Goal: Task Accomplishment & Management: Use online tool/utility

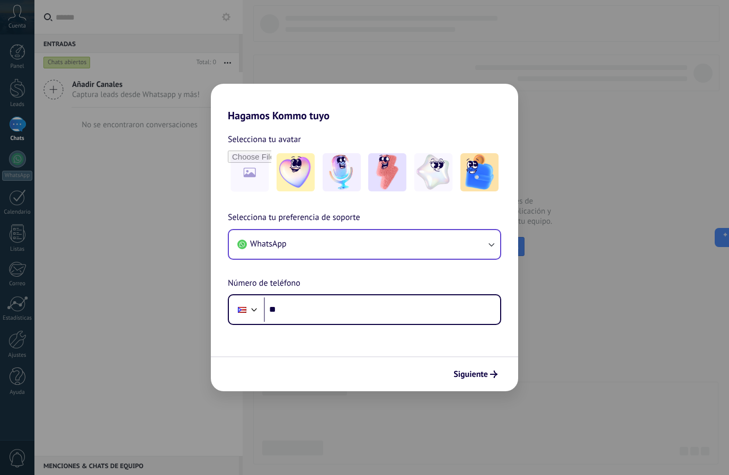
click at [487, 251] on button "WhatsApp" at bounding box center [364, 244] width 271 height 29
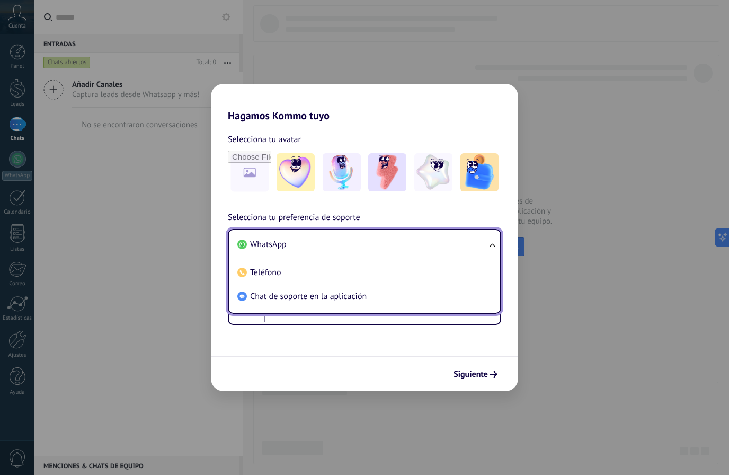
click at [448, 240] on li "WhatsApp" at bounding box center [362, 245] width 259 height 24
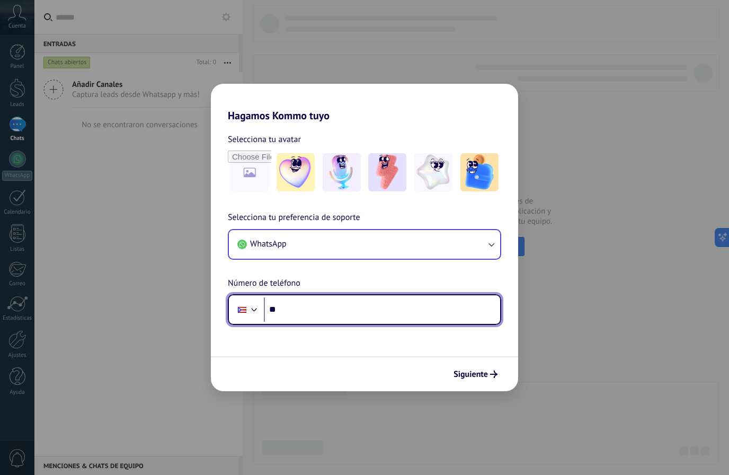
click at [440, 313] on input "**" at bounding box center [382, 309] width 236 height 24
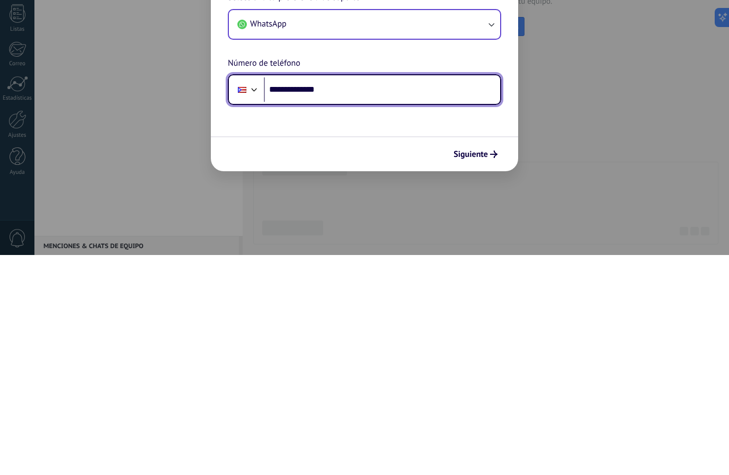
type input "**********"
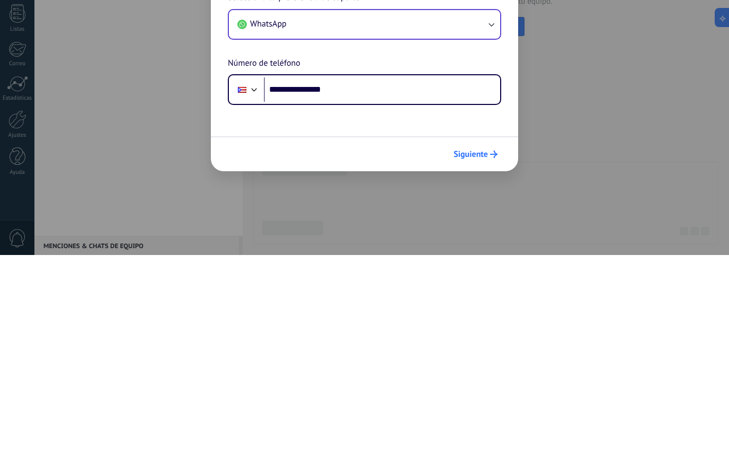
click at [491, 370] on icon "submit" at bounding box center [493, 373] width 7 height 7
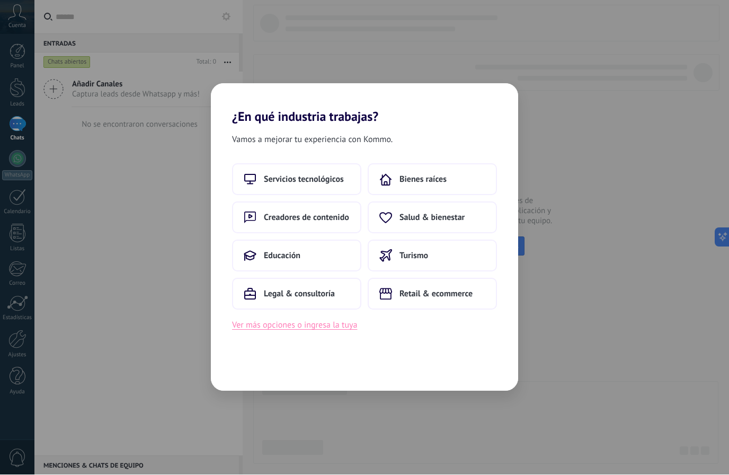
click at [349, 330] on button "Ver más opciones o ingresa la tuya" at bounding box center [294, 325] width 125 height 14
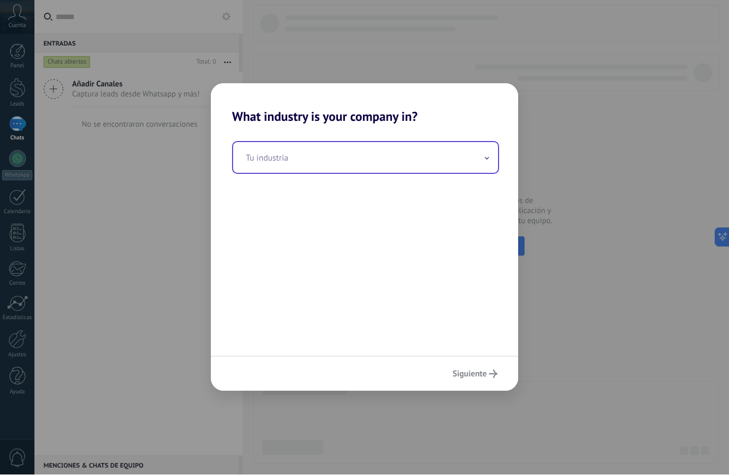
click at [483, 155] on input "text" at bounding box center [365, 158] width 265 height 31
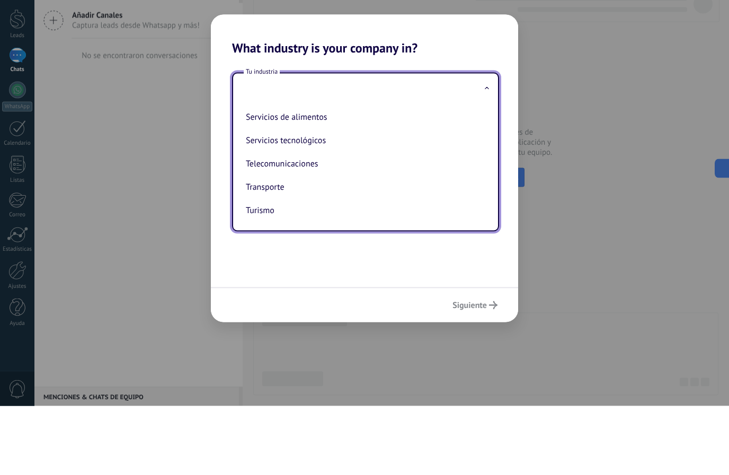
scroll to position [299, 0]
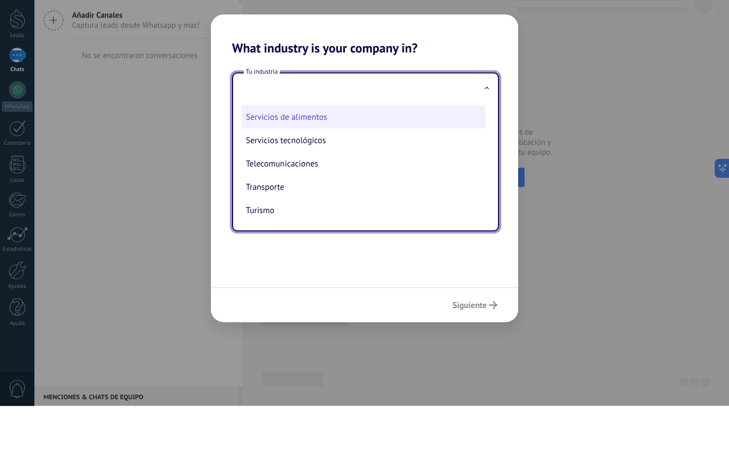
click at [385, 174] on li "Servicios de alimentos" at bounding box center [364, 185] width 244 height 23
type input "**********"
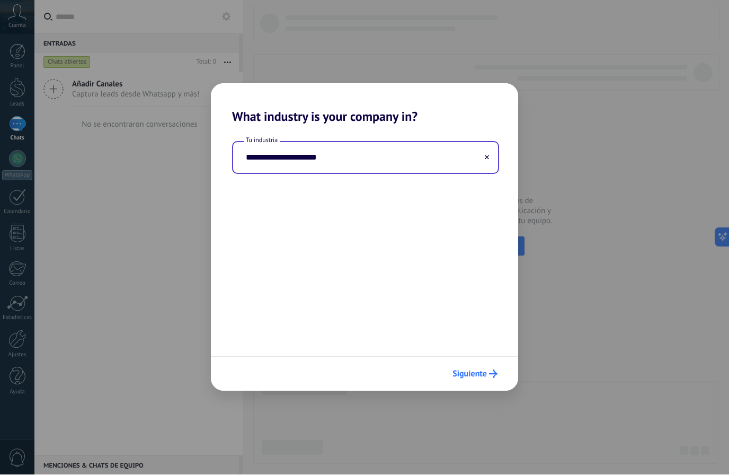
click at [493, 379] on button "Siguiente" at bounding box center [475, 374] width 55 height 18
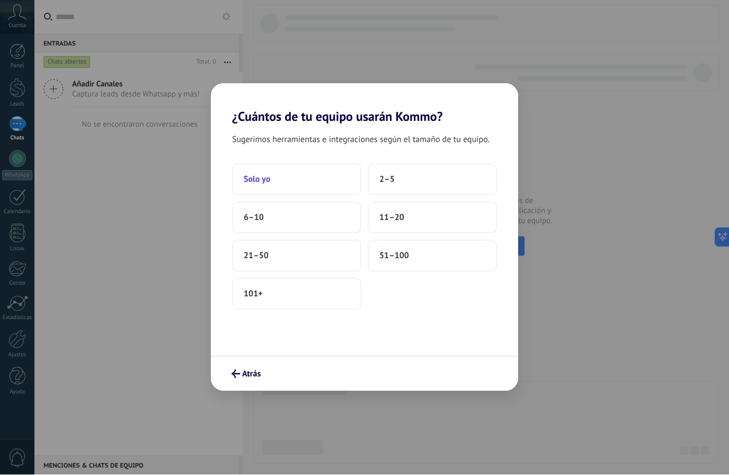
click at [350, 187] on button "Solo yo" at bounding box center [296, 180] width 129 height 32
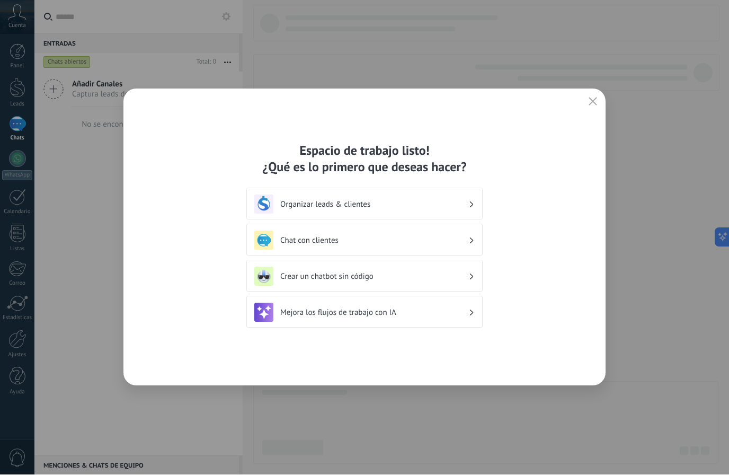
click at [467, 286] on div "Crear un chatbot sin código" at bounding box center [364, 276] width 236 height 32
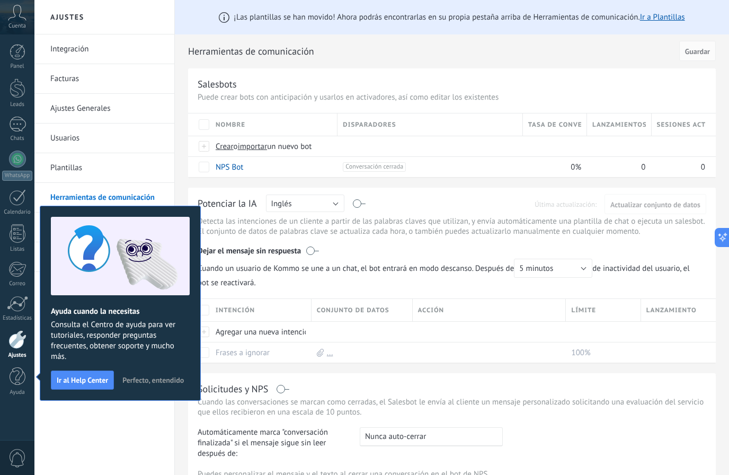
click at [15, 341] on div at bounding box center [17, 339] width 18 height 19
click at [21, 345] on div at bounding box center [17, 339] width 18 height 19
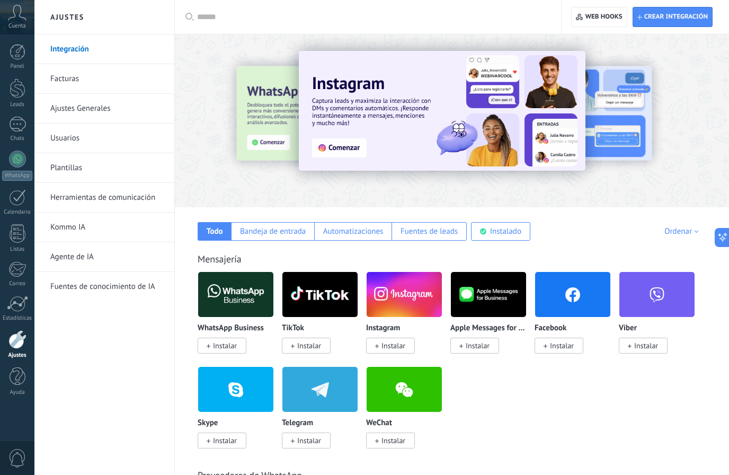
click at [60, 55] on link "Integración" at bounding box center [106, 49] width 113 height 30
click at [58, 53] on link "Integración" at bounding box center [106, 49] width 113 height 30
click at [60, 50] on link "Integración" at bounding box center [106, 49] width 113 height 30
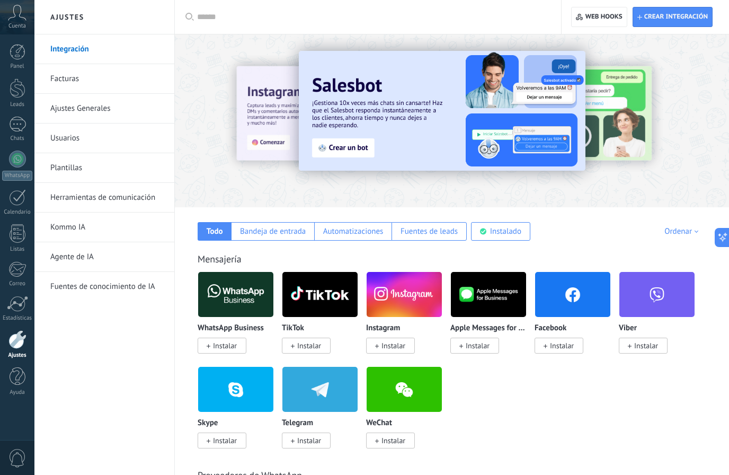
click at [264, 303] on img at bounding box center [235, 294] width 75 height 51
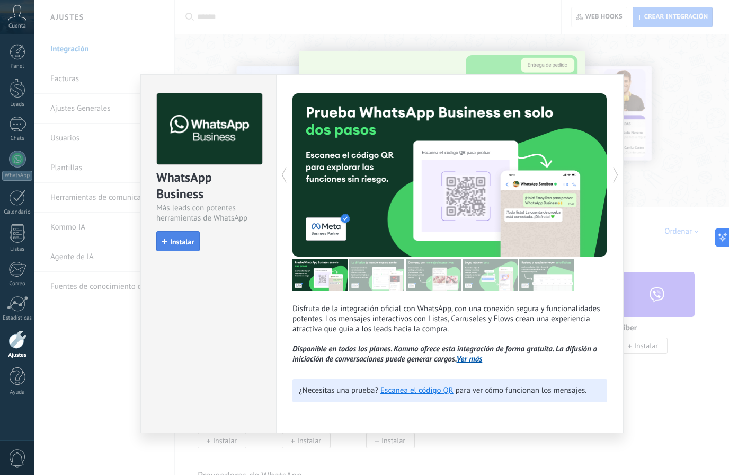
click at [193, 240] on span "Instalar" at bounding box center [182, 241] width 24 height 7
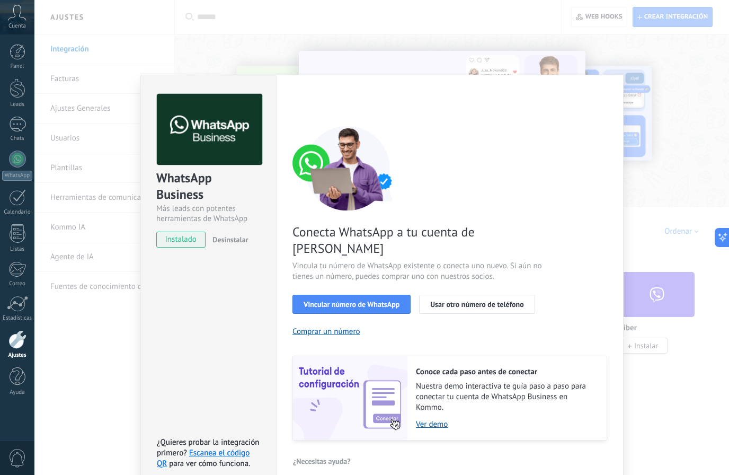
scroll to position [4, 0]
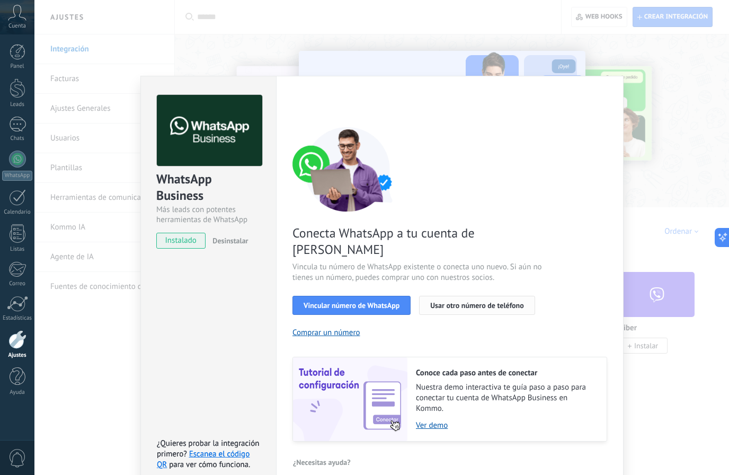
click at [507, 301] on span "Usar otro número de teléfono" at bounding box center [476, 304] width 93 height 7
